Goal: Transaction & Acquisition: Download file/media

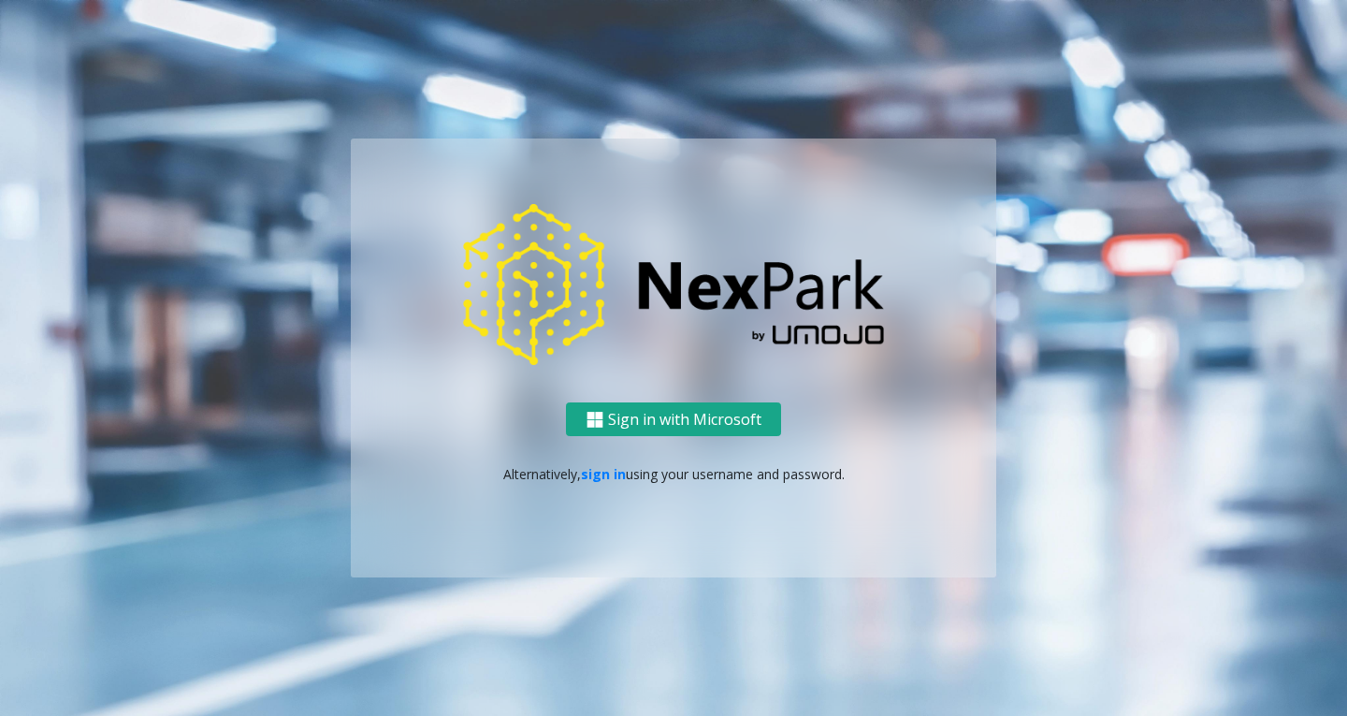
click at [718, 425] on button "Sign in with Microsoft" at bounding box center [673, 419] width 215 height 35
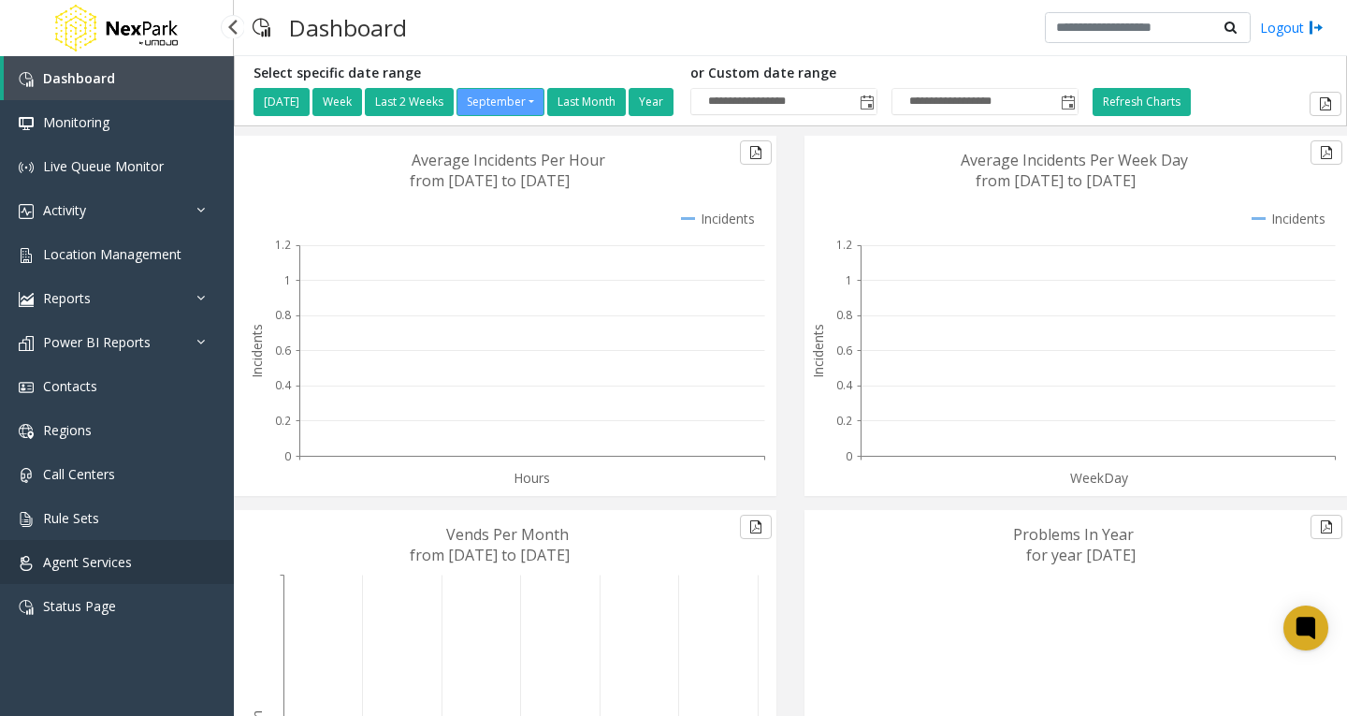
click at [114, 557] on span "Agent Services" at bounding box center [87, 562] width 89 height 18
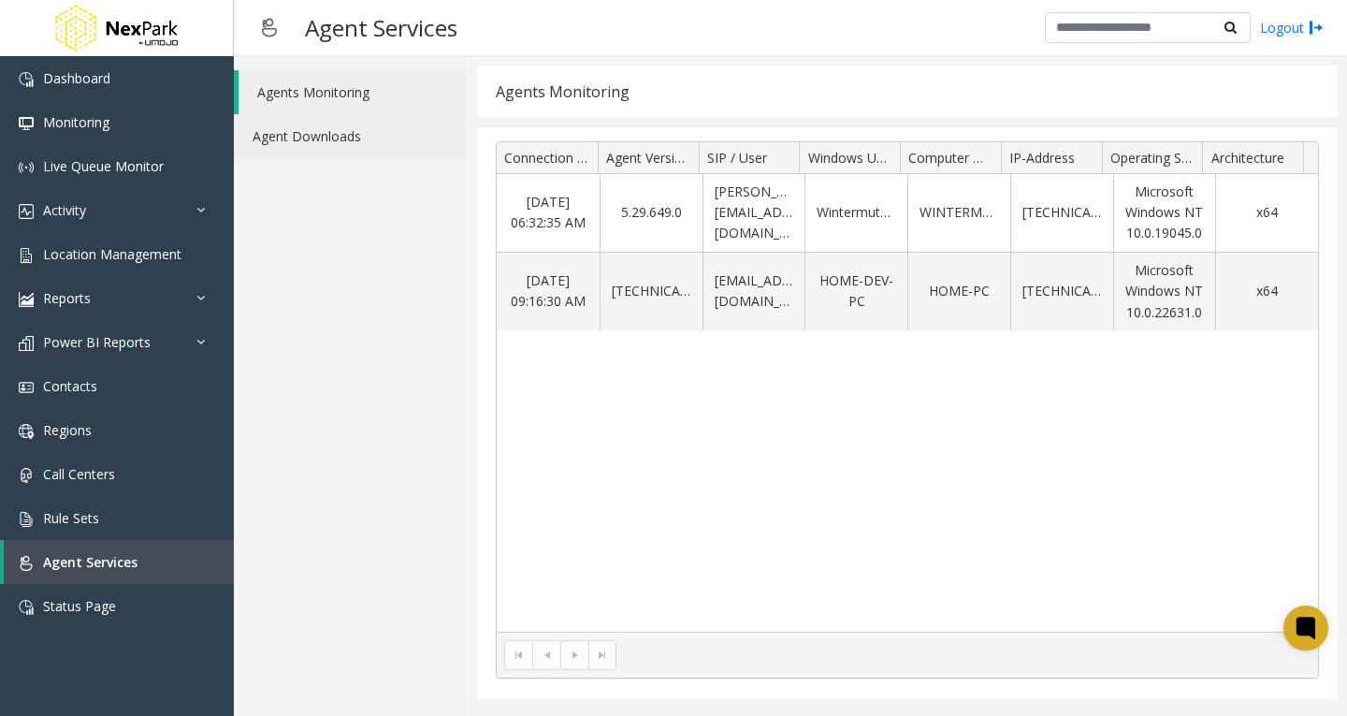
click at [334, 138] on link "Agent Downloads" at bounding box center [350, 136] width 233 height 44
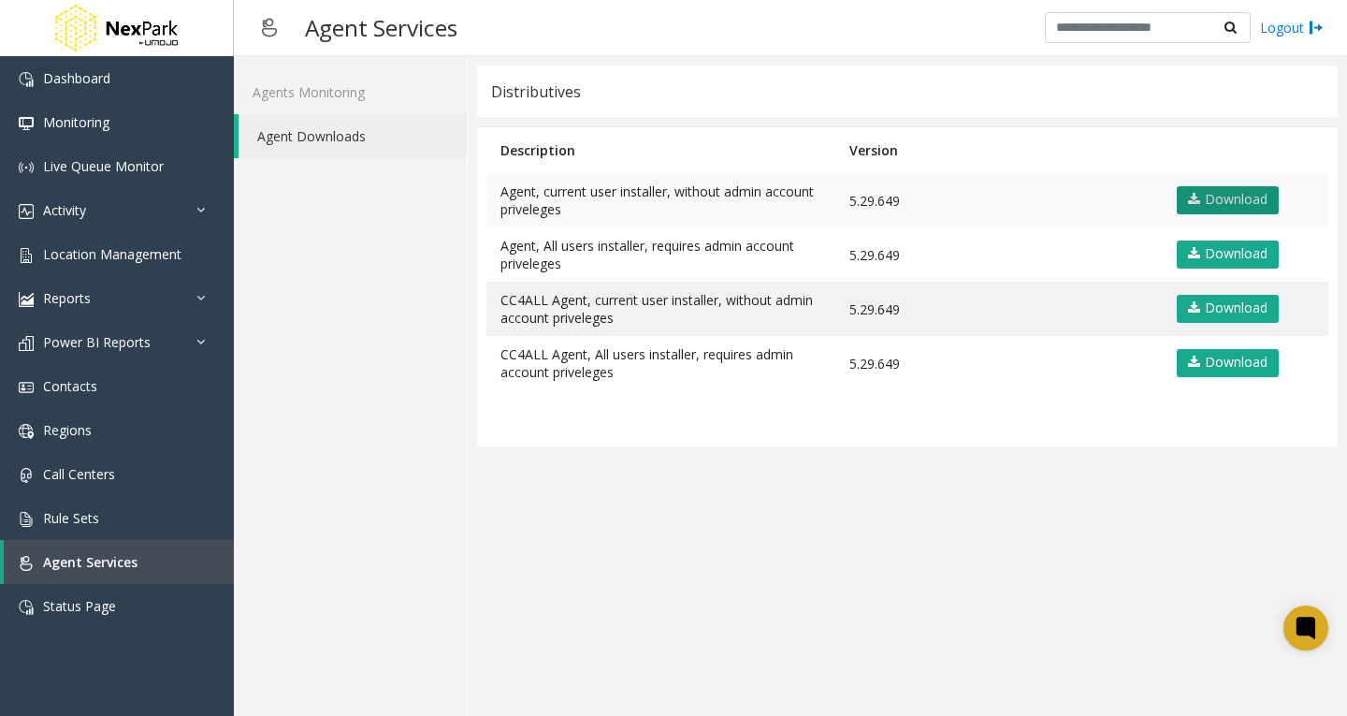
click at [1215, 200] on link "Download" at bounding box center [1228, 200] width 102 height 28
